Goal: Information Seeking & Learning: Learn about a topic

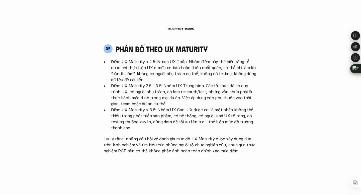
scroll to position [971, 0]
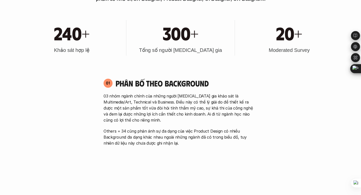
scroll to position [254, 0]
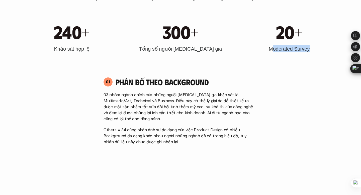
drag, startPoint x: 313, startPoint y: 54, endPoint x: 271, endPoint y: 52, distance: 42.1
click at [270, 52] on div "20+ Moderated Survey" at bounding box center [288, 37] width 103 height 36
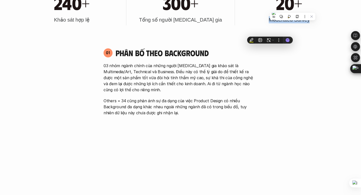
scroll to position [300, 0]
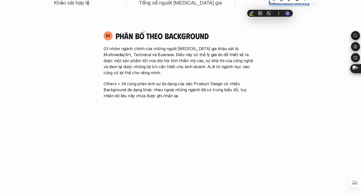
click at [223, 65] on p "03 nhóm ngành chính của những người [MEDICAL_DATA] gia khảo sát là Multimedia/A…" at bounding box center [180, 61] width 154 height 30
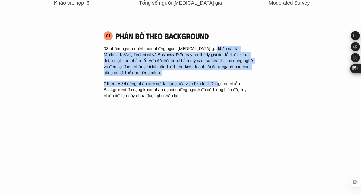
drag, startPoint x: 209, startPoint y: 48, endPoint x: 216, endPoint y: 82, distance: 35.3
click at [216, 82] on div "03 nhóm ngành chính của những người [MEDICAL_DATA] gia khảo sát là Multimedia/A…" at bounding box center [180, 72] width 154 height 53
click at [211, 70] on p "03 nhóm ngành chính của những người [MEDICAL_DATA] gia khảo sát là Multimedia/A…" at bounding box center [180, 61] width 154 height 30
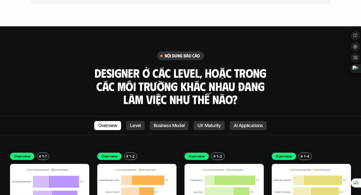
scroll to position [1337, 0]
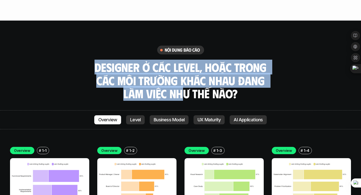
drag, startPoint x: 112, startPoint y: 35, endPoint x: 181, endPoint y: 69, distance: 77.1
click at [181, 69] on div "nội dung báo cáo Designer ở các level, hoặc trong các môi trường khác nhau đang…" at bounding box center [180, 73] width 361 height 55
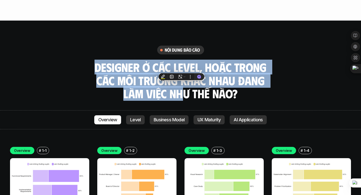
click at [181, 69] on h3 "Designer ở các level, hoặc trong các môi trường khác nhau đang làm việc như thế…" at bounding box center [180, 81] width 175 height 40
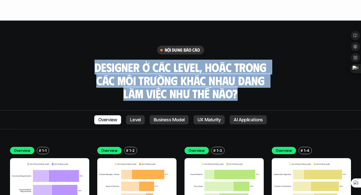
drag, startPoint x: 244, startPoint y: 75, endPoint x: 95, endPoint y: 15, distance: 161.4
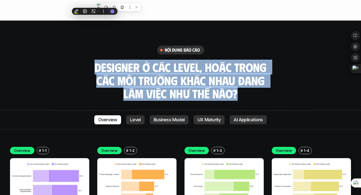
click at [150, 73] on h3 "Designer ở các level, hoặc trong các môi trường khác nhau đang làm việc như thế…" at bounding box center [180, 81] width 175 height 40
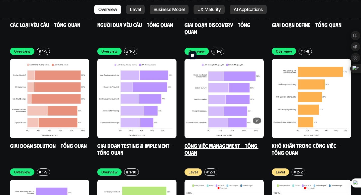
scroll to position [1576, 0]
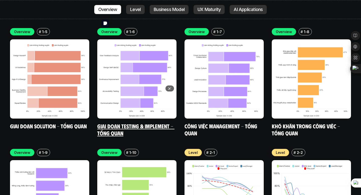
click at [146, 74] on img at bounding box center [136, 78] width 79 height 79
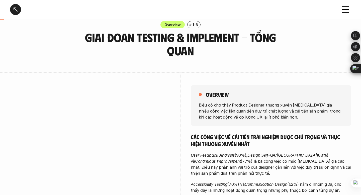
scroll to position [10, 0]
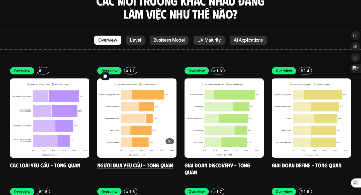
scroll to position [1425, 0]
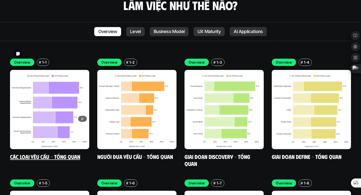
click at [50, 70] on img at bounding box center [49, 109] width 79 height 79
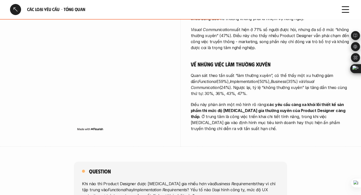
scroll to position [268, 0]
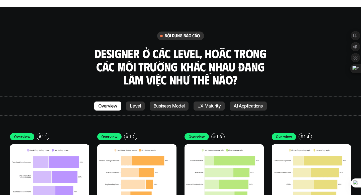
scroll to position [1354, 0]
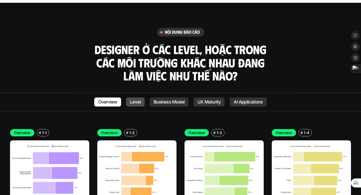
click at [136, 99] on p "Level" at bounding box center [135, 101] width 11 height 5
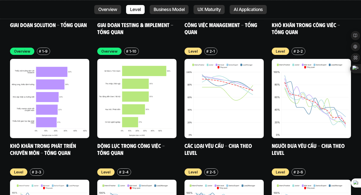
scroll to position [1678, 0]
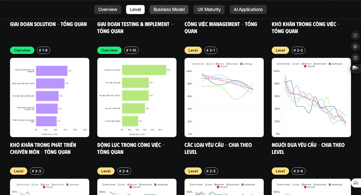
click at [165, 8] on p "Business Model" at bounding box center [169, 9] width 31 height 5
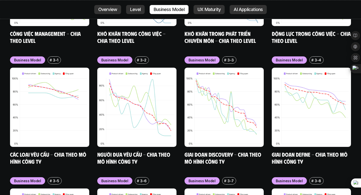
scroll to position [2040, 0]
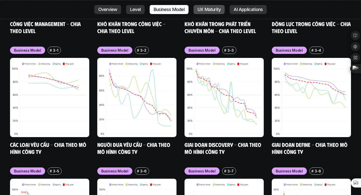
click at [197, 9] on p "UX Maturity" at bounding box center [208, 9] width 23 height 5
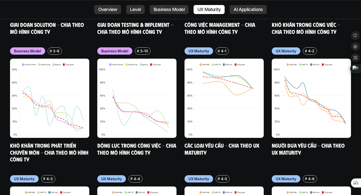
scroll to position [2282, 0]
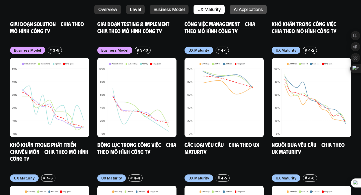
click at [244, 9] on p "AI Applications" at bounding box center [247, 9] width 29 height 5
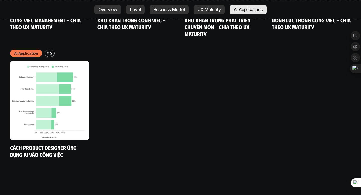
scroll to position [2658, 0]
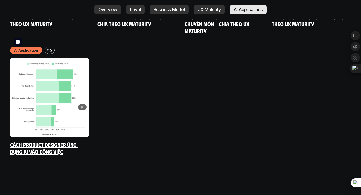
click at [37, 58] on img at bounding box center [49, 97] width 79 height 79
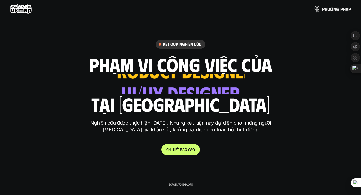
click at [317, 12] on img at bounding box center [316, 8] width 7 height 7
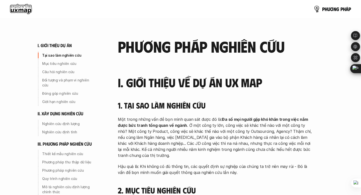
click at [317, 12] on img at bounding box center [316, 8] width 7 height 7
click at [314, 8] on img at bounding box center [316, 8] width 7 height 7
click at [316, 8] on img at bounding box center [316, 8] width 7 height 7
click at [323, 9] on p "p h ư ơ n g p h á p" at bounding box center [336, 9] width 29 height 6
click at [324, 9] on p "p h ư ơ n g p h á p" at bounding box center [336, 9] width 29 height 6
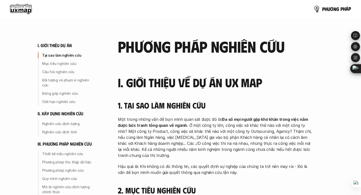
click at [314, 5] on link "p h ư ơ n g p h á p" at bounding box center [331, 9] width 37 height 10
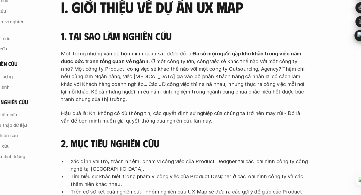
scroll to position [42, 0]
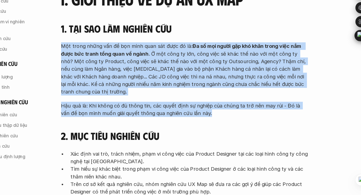
drag, startPoint x: 242, startPoint y: 131, endPoint x: 213, endPoint y: 59, distance: 78.0
click at [213, 60] on div "1. Tại sao làm nghiên cứu Một trong những vấn đề bọn mình quan sát được đó là: …" at bounding box center [215, 95] width 195 height 75
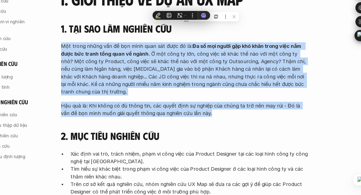
click at [213, 90] on p "Một trong những vấn đề bọn mình quan sát được đó là: Đa số mọi người gặp khó kh…" at bounding box center [215, 95] width 195 height 42
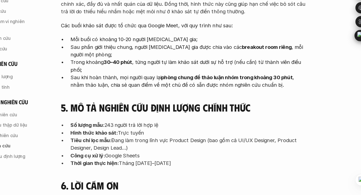
scroll to position [1649, 0]
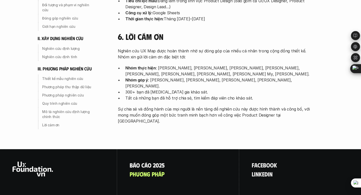
click at [141, 162] on p "B á o c á o 2 0 2 5" at bounding box center [146, 165] width 35 height 7
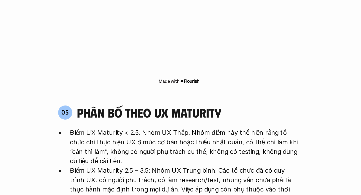
scroll to position [961, 0]
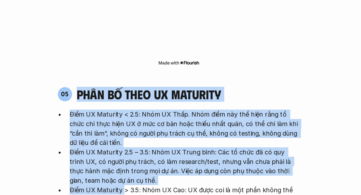
drag, startPoint x: 111, startPoint y: 58, endPoint x: 149, endPoint y: 115, distance: 69.4
click at [147, 112] on div "05 phân bố theo ux maturity Điểm UX Maturity < 2.5: Nhóm UX Thấp. Nhóm điểm này…" at bounding box center [180, 125] width 163 height 110
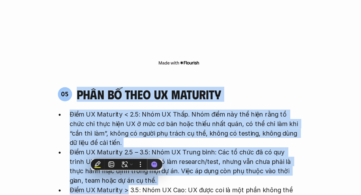
click at [147, 109] on p "Điểm UX Maturity 2.5 – 3.5: Nhóm UX Trung bình: Các tổ chức đã có quy trình UX,…" at bounding box center [184, 121] width 146 height 24
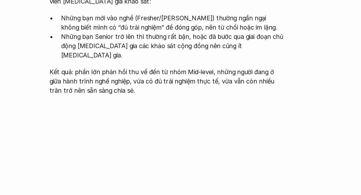
scroll to position [490, 0]
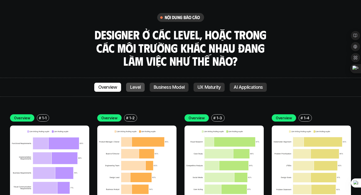
click at [128, 83] on link "Level" at bounding box center [135, 87] width 19 height 9
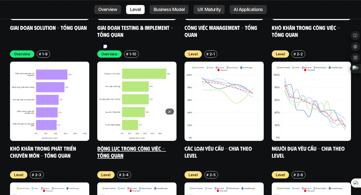
scroll to position [1678, 0]
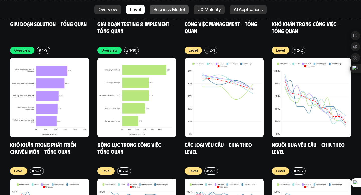
click at [174, 7] on p "Business Model" at bounding box center [169, 9] width 31 height 5
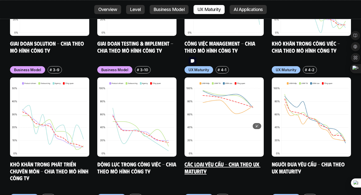
scroll to position [2263, 0]
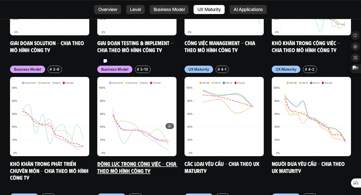
click at [160, 85] on img at bounding box center [136, 116] width 79 height 79
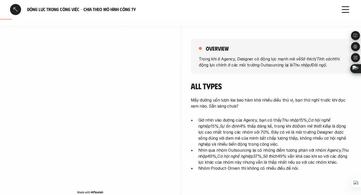
scroll to position [56, 0]
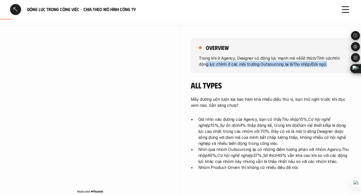
drag, startPoint x: 202, startPoint y: 65, endPoint x: 208, endPoint y: 75, distance: 11.5
click at [208, 75] on div "overview Trong khi ở Agency, Designer có động lực mạnh mẽ về Sở thích/Tính cách…" at bounding box center [271, 106] width 160 height 160
click at [207, 63] on p "Trong khi ở Agency, Designer có động lực mạnh mẽ về Sở thích/Tính cách thì động…" at bounding box center [271, 61] width 144 height 12
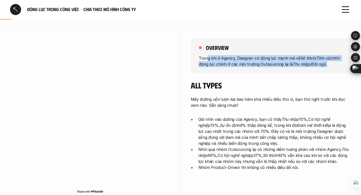
drag, startPoint x: 206, startPoint y: 59, endPoint x: 212, endPoint y: 69, distance: 11.9
click at [212, 69] on div "overview Trong khi ở Agency, Designer có động lực mạnh mẽ về Sở thích/Tính cách…" at bounding box center [271, 55] width 160 height 35
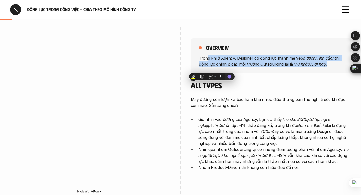
click at [213, 64] on p "Trong khi ở Agency, Designer có động lực mạnh mẽ về Sở thích/Tính cách thì động…" at bounding box center [271, 61] width 144 height 12
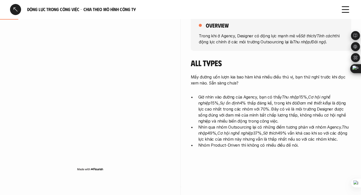
scroll to position [90, 0]
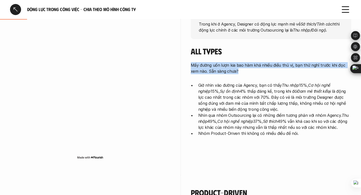
drag, startPoint x: 230, startPoint y: 74, endPoint x: 223, endPoint y: 61, distance: 15.5
click at [223, 61] on div "All Types Mấy đường uốn lượn kia bao hàm khá nhiều điều thú vị, bạn thử nghĩ tr…" at bounding box center [271, 91] width 160 height 90
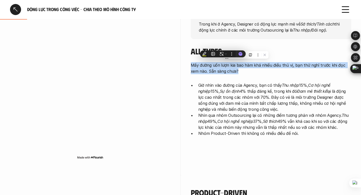
click at [224, 79] on div "Mấy đường uốn lượn kia bao hàm khá nhiều điều thú vị, bạn thử nghĩ trước khi đọ…" at bounding box center [271, 99] width 160 height 74
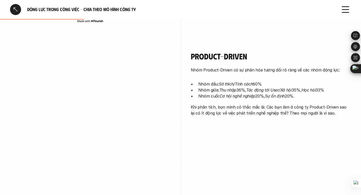
scroll to position [230, 0]
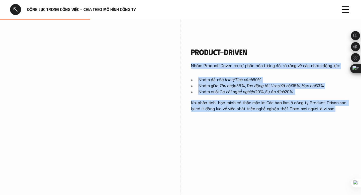
drag, startPoint x: 212, startPoint y: 62, endPoint x: 243, endPoint y: 127, distance: 71.6
click at [247, 118] on div "Product-Driven Nhóm Product-Driven có sự phân hóa tương đối rõ ràng về các nhóm…" at bounding box center [271, 81] width 160 height 92
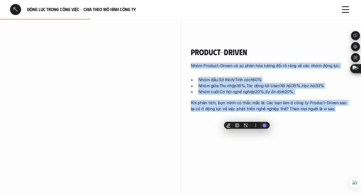
click at [231, 96] on div "Nhóm Product-Driven có sự phân hóa tương đối rõ ràng về các nhóm động lực: Nhóm…" at bounding box center [271, 87] width 160 height 49
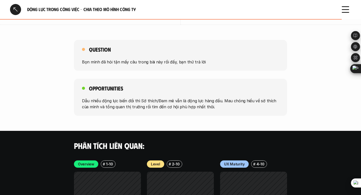
scroll to position [791, 0]
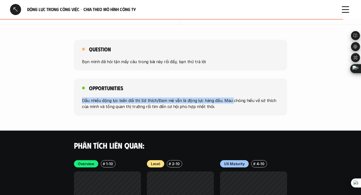
drag, startPoint x: 229, startPoint y: 102, endPoint x: 223, endPoint y: 87, distance: 16.5
click at [223, 87] on div "Opportunities Dẫu nhiều động lực biến đối thì Sở thích/Đam mê vẫn là động lực h…" at bounding box center [180, 96] width 213 height 37
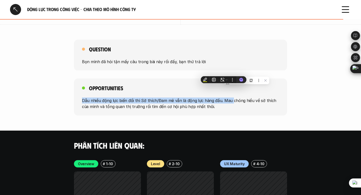
click at [222, 108] on p "Dẫu nhiều động lực biến đối thì Sở thích/Đam mê vẫn là động lực hàng đầu. Mau c…" at bounding box center [180, 103] width 197 height 12
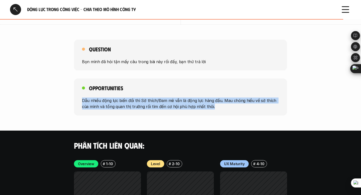
drag, startPoint x: 222, startPoint y: 108, endPoint x: 216, endPoint y: 89, distance: 19.5
click at [216, 90] on div "Opportunities Dẫu nhiều động lực biến đối thì Sở thích/Đam mê vẫn là động lực h…" at bounding box center [180, 96] width 213 height 37
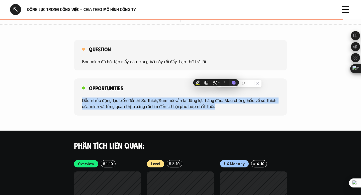
click at [216, 102] on p "Dẫu nhiều động lực biến đối thì Sở thích/Đam mê vẫn là động lực hàng đầu. Mau c…" at bounding box center [180, 103] width 197 height 12
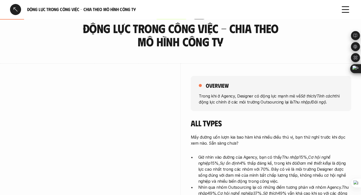
scroll to position [0, 0]
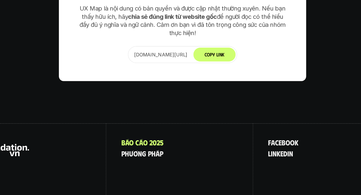
scroll to position [3135, 0]
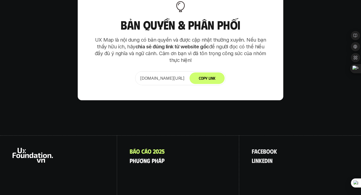
click at [144, 157] on p "p h ư ơ n g p h á p" at bounding box center [146, 160] width 35 height 7
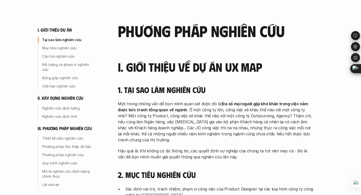
scroll to position [19, 0]
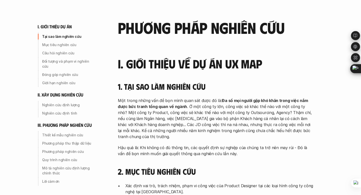
click at [140, 67] on h3 "I. Giới thiệu về dự án UX Map" at bounding box center [215, 63] width 195 height 13
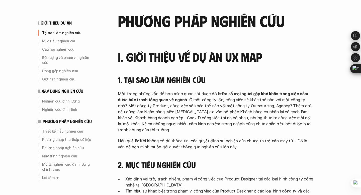
scroll to position [26, 0]
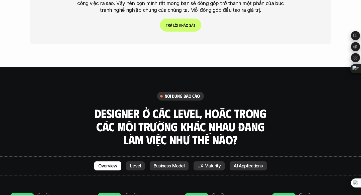
scroll to position [1293, 0]
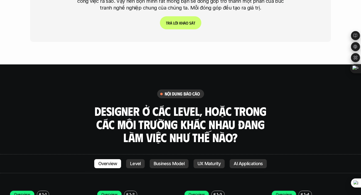
click at [181, 91] on h6 "nội dung báo cáo" at bounding box center [182, 94] width 35 height 6
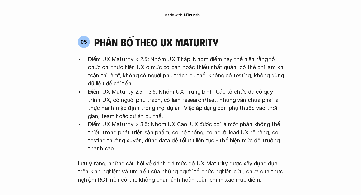
scroll to position [955, 0]
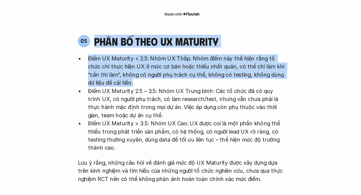
drag, startPoint x: 112, startPoint y: 64, endPoint x: 154, endPoint y: 87, distance: 48.7
click at [154, 87] on div "05 phân bố theo ux maturity Điểm UX Maturity < 2.5: Nhóm UX Thấp. Nhóm điểm này…" at bounding box center [180, 131] width 163 height 110
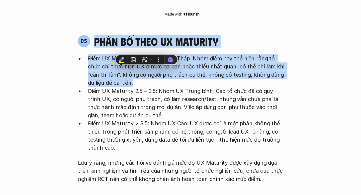
click at [155, 91] on p "Điểm UX Maturity < 2.5: Nhóm UX Thấp. Nhóm điểm này thể hiện rằng tổ chức chỉ t…" at bounding box center [184, 103] width 146 height 24
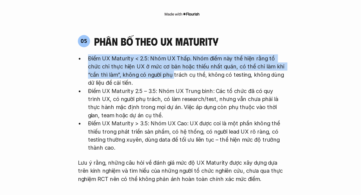
drag, startPoint x: 159, startPoint y: 84, endPoint x: 146, endPoint y: 66, distance: 22.0
click at [146, 76] on div "05 phân bố theo ux maturity Điểm UX Maturity < 2.5: Nhóm UX Thấp. Nhóm điểm này…" at bounding box center [180, 131] width 163 height 110
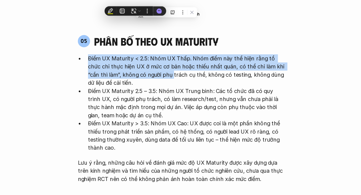
click at [146, 76] on div "05 phân bố theo ux maturity Điểm UX Maturity < 2.5: Nhóm UX Thấp. Nhóm điểm này…" at bounding box center [180, 131] width 163 height 110
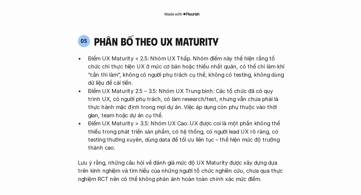
click at [156, 91] on p "Điểm UX Maturity < 2.5: Nhóm UX Thấp. Nhóm điểm này thể hiện rằng tổ chức chỉ t…" at bounding box center [184, 103] width 146 height 24
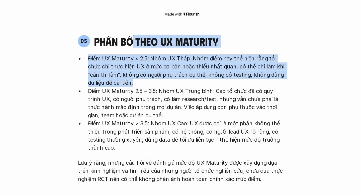
drag, startPoint x: 162, startPoint y: 89, endPoint x: 142, endPoint y: 59, distance: 36.7
click at [142, 76] on div "05 phân bố theo ux maturity Điểm UX Maturity < 2.5: Nhóm UX Thấp. Nhóm điểm này…" at bounding box center [180, 131] width 163 height 110
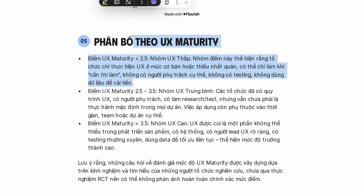
click at [141, 91] on p "Điểm UX Maturity < 2.5: Nhóm UX Thấp. Nhóm điểm này thể hiện rằng tổ chức chỉ t…" at bounding box center [184, 103] width 146 height 24
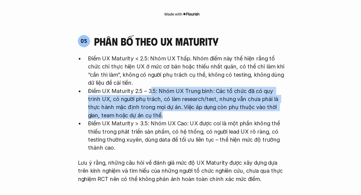
drag, startPoint x: 163, startPoint y: 111, endPoint x: 152, endPoint y: 89, distance: 24.3
click at [153, 91] on ul "Điểm UX Maturity < 2.5: Nhóm UX Thấp. Nhóm điểm này thể hiện rằng tổ chức chỉ t…" at bounding box center [180, 127] width 154 height 72
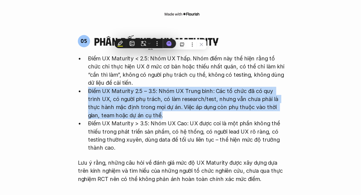
click at [153, 115] on p "Điểm UX Maturity 2.5 – 3.5: Nhóm UX Trung bình: Các tổ chức đã có quy trình UX,…" at bounding box center [184, 127] width 146 height 24
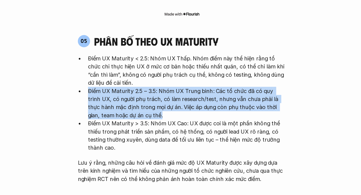
drag, startPoint x: 158, startPoint y: 111, endPoint x: 148, endPoint y: 88, distance: 25.8
click at [148, 91] on ul "Điểm UX Maturity < 2.5: Nhóm UX Thấp. Nhóm điểm này thể hiện rằng tổ chức chỉ t…" at bounding box center [180, 127] width 154 height 72
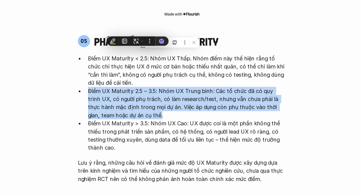
click at [149, 115] on p "Điểm UX Maturity 2.5 – 3.5: Nhóm UX Trung bình: Các tổ chức đã có quy trình UX,…" at bounding box center [184, 127] width 146 height 24
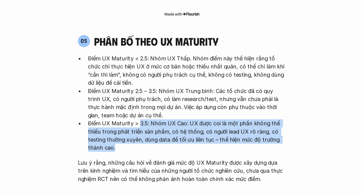
drag, startPoint x: 156, startPoint y: 138, endPoint x: 148, endPoint y: 116, distance: 23.8
click at [148, 139] on p "Điểm UX Maturity > 3.5: Nhóm UX Cao: UX được coi là một phần không thể thiếu tr…" at bounding box center [184, 151] width 146 height 24
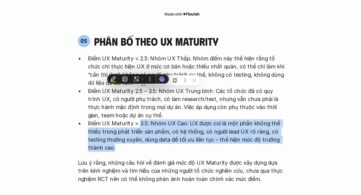
click at [148, 139] on p "Điểm UX Maturity > 3.5: Nhóm UX Cao: UX được coi là một phần không thể thiếu tr…" at bounding box center [184, 151] width 146 height 24
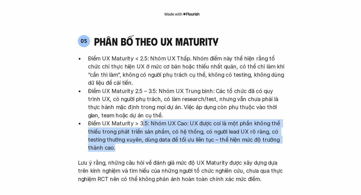
drag, startPoint x: 158, startPoint y: 136, endPoint x: 149, endPoint y: 118, distance: 19.7
click at [149, 139] on p "Điểm UX Maturity > 3.5: Nhóm UX Cao: UX được coi là một phần không thể thiếu tr…" at bounding box center [184, 151] width 146 height 24
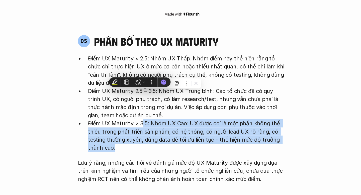
click at [149, 139] on p "Điểm UX Maturity > 3.5: Nhóm UX Cao: UX được coi là một phần không thể thiếu tr…" at bounding box center [184, 151] width 146 height 24
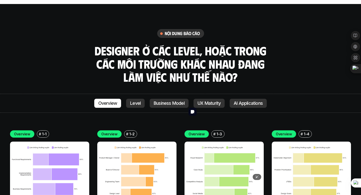
scroll to position [1367, 0]
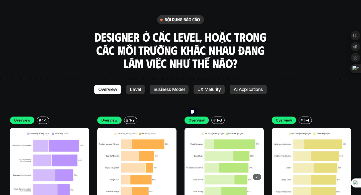
click at [230, 137] on img at bounding box center [223, 167] width 79 height 79
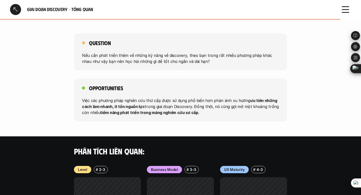
scroll to position [503, 0]
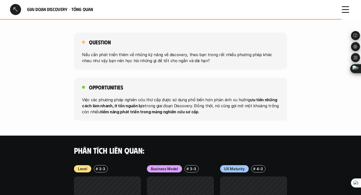
click at [106, 43] on div "Question Nếu cần phát triển thêm về những kỹ năng về discovery, theo bạn trong …" at bounding box center [180, 51] width 213 height 37
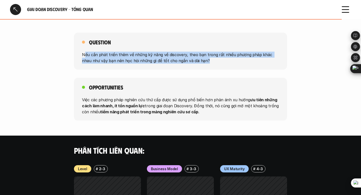
drag, startPoint x: 86, startPoint y: 48, endPoint x: 113, endPoint y: 64, distance: 31.4
click at [113, 64] on div "Question Nếu cần phát triển thêm về những kỹ năng về discovery, theo bạn trong …" at bounding box center [180, 77] width 361 height 88
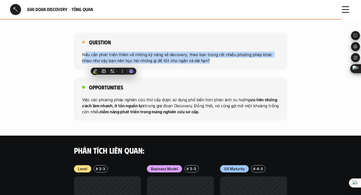
click at [114, 52] on p "Nếu cần phát triển thêm về những kỹ năng về discovery, theo bạn trong rất nhiều…" at bounding box center [180, 58] width 197 height 12
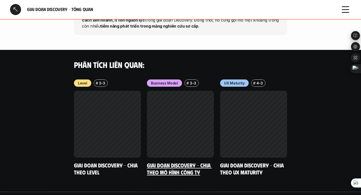
scroll to position [592, 0]
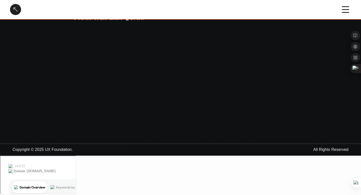
scroll to position [592, 0]
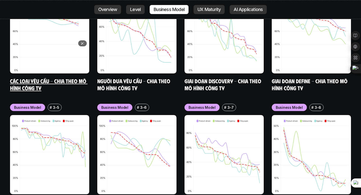
scroll to position [2150, 0]
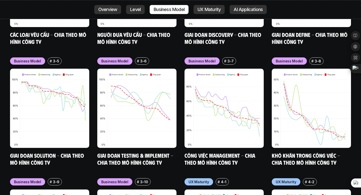
click at [127, 26] on div "Business Model # 3-1 Các loại yêu cầu - Chia theo mô hình công ty Business Mode…" at bounding box center [180, 51] width 341 height 229
click at [131, 78] on img at bounding box center [136, 108] width 79 height 79
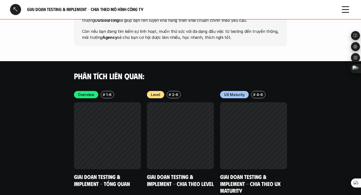
scroll to position [1087, 0]
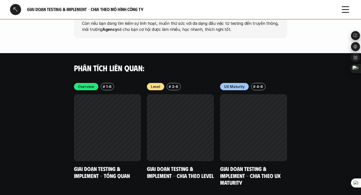
click at [346, 11] on icon at bounding box center [345, 9] width 11 height 11
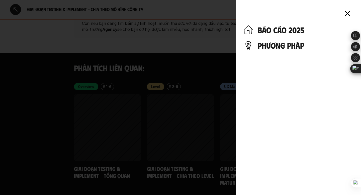
click at [289, 33] on h4 "báo cáo 2025" at bounding box center [304, 30] width 95 height 10
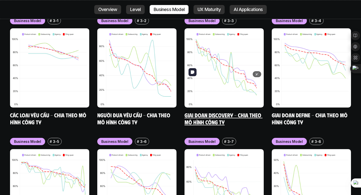
scroll to position [2074, 0]
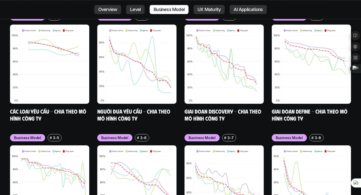
click at [247, 149] on img at bounding box center [223, 184] width 79 height 79
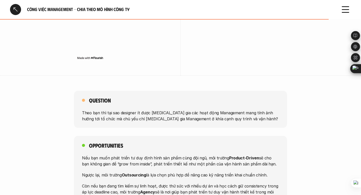
scroll to position [818, 0]
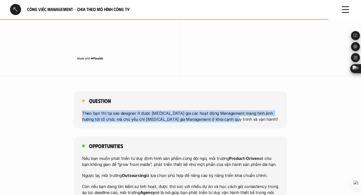
drag, startPoint x: 220, startPoint y: 107, endPoint x: 206, endPoint y: 87, distance: 23.4
click at [206, 91] on div "Question Theo bạn thì tại sao designer ít được [MEDICAL_DATA] gia các hoạt động…" at bounding box center [180, 109] width 213 height 37
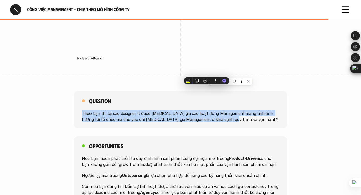
click at [207, 109] on div "Question Theo bạn thì tại sao designer ít được [MEDICAL_DATA] gia các hoạt động…" at bounding box center [180, 109] width 213 height 37
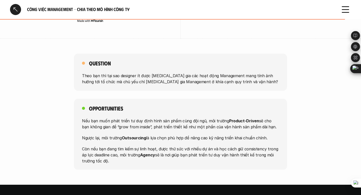
scroll to position [863, 0]
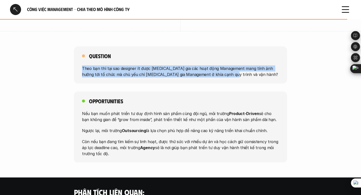
drag, startPoint x: 219, startPoint y: 59, endPoint x: 128, endPoint y: 41, distance: 92.9
click at [128, 46] on div "Question Theo bạn thì tại sao designer ít được [MEDICAL_DATA] gia các hoạt động…" at bounding box center [180, 64] width 213 height 37
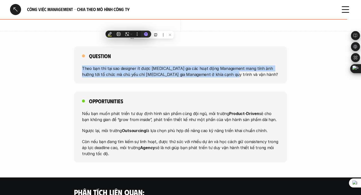
click at [128, 46] on div "Question Theo bạn thì tại sao designer ít được [MEDICAL_DATA] gia các hoạt động…" at bounding box center [180, 64] width 213 height 37
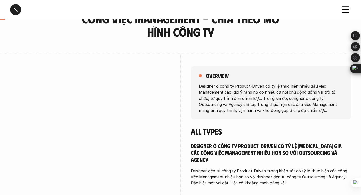
scroll to position [7, 0]
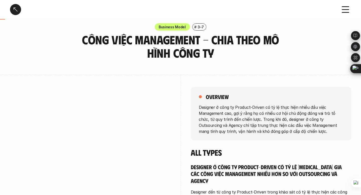
click at [14, 8] on div at bounding box center [15, 9] width 11 height 11
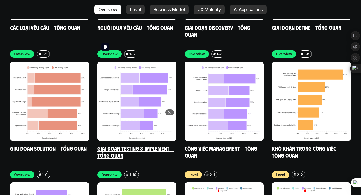
scroll to position [1554, 0]
